Goal: Obtain resource: Obtain resource

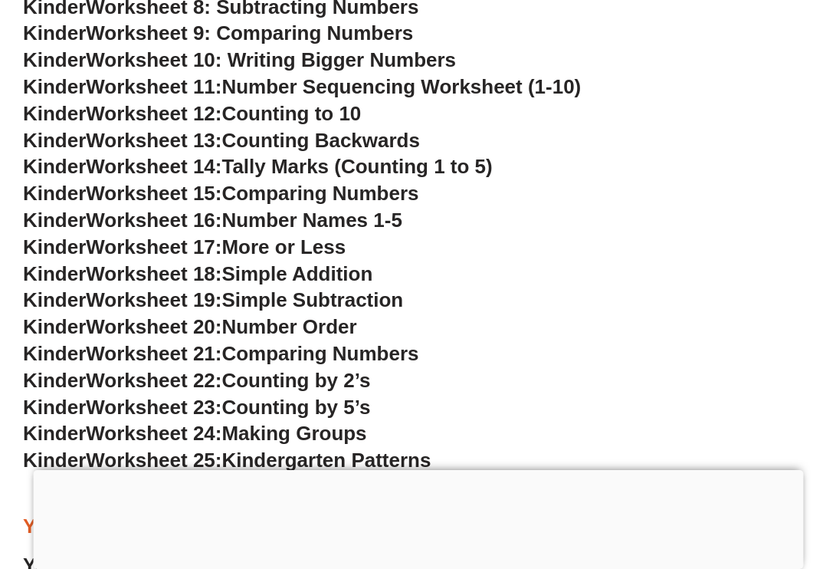
scroll to position [1587, 0]
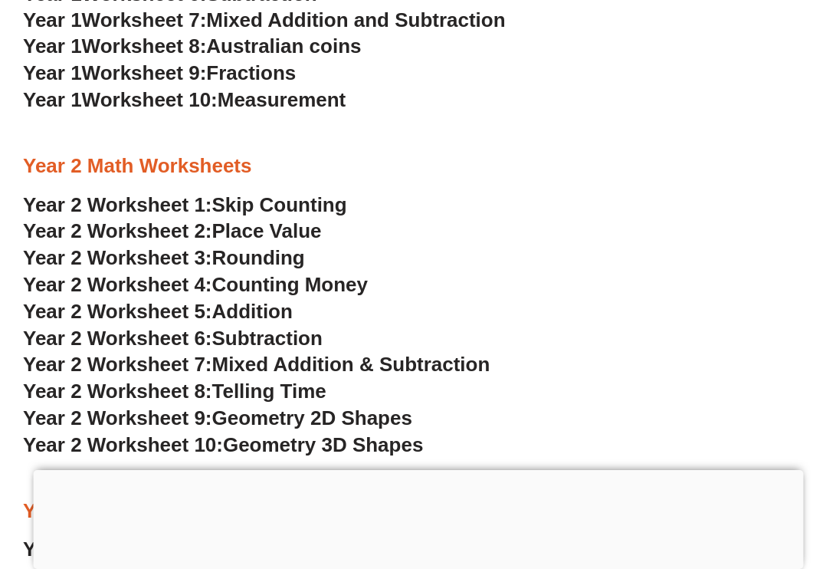
click at [285, 282] on span "Counting Money" at bounding box center [290, 284] width 156 height 23
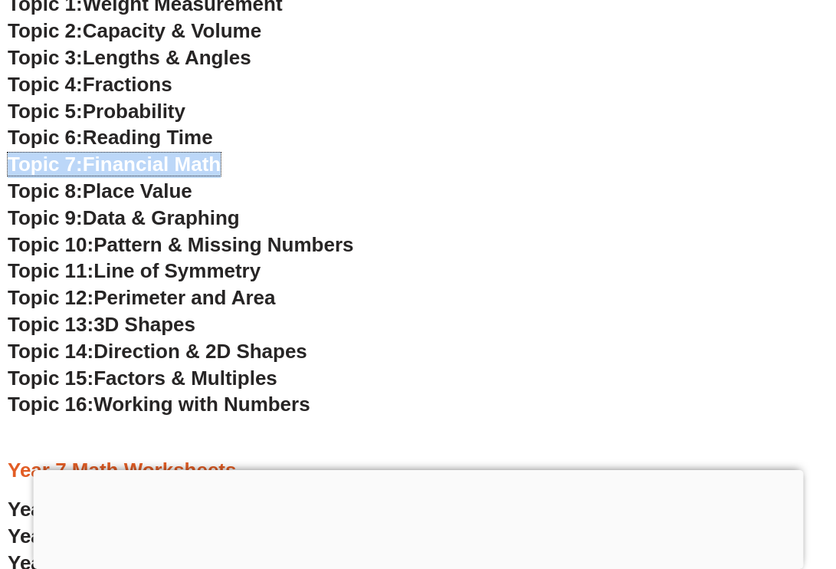
scroll to position [3490, 0]
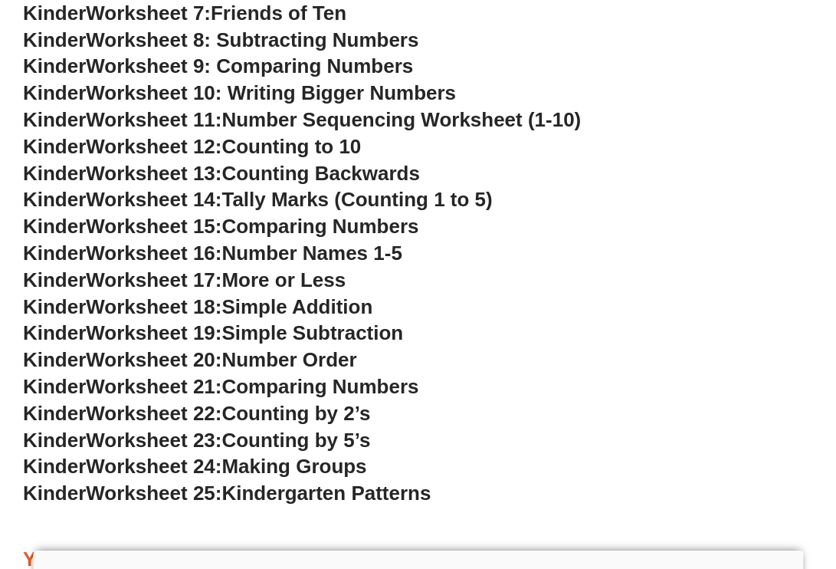
scroll to position [1064, 0]
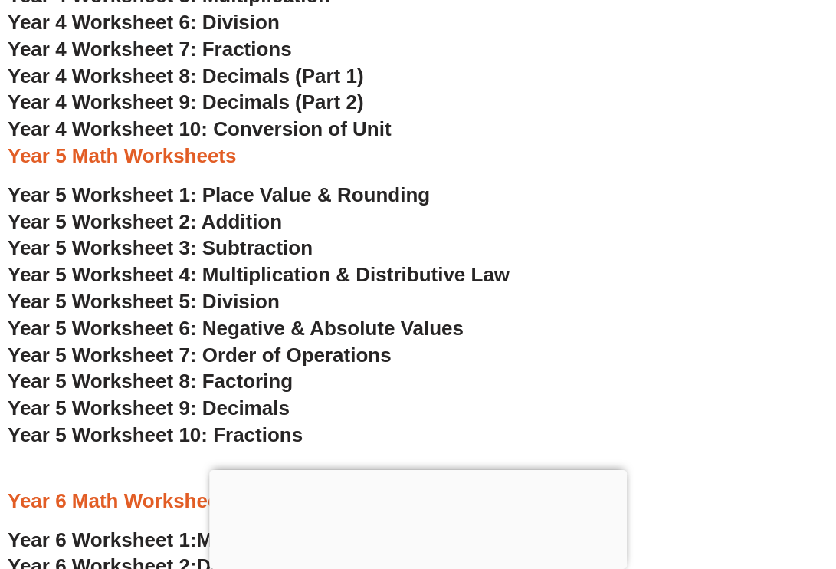
scroll to position [2623, 0]
